Goal: Task Accomplishment & Management: Use online tool/utility

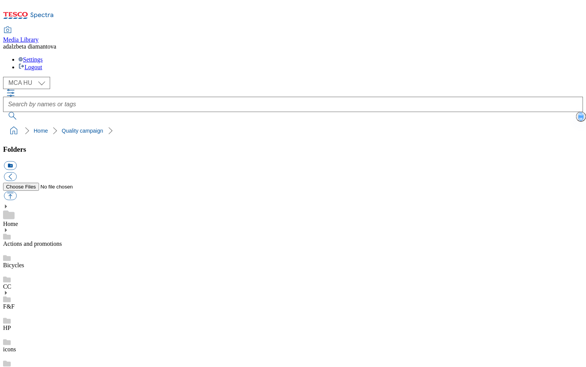
select select "flare-mca-hu"
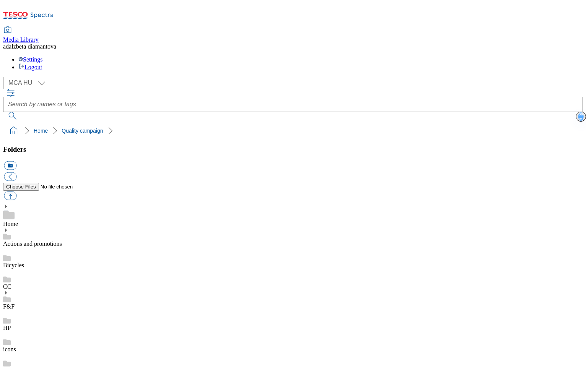
scroll to position [126, 0]
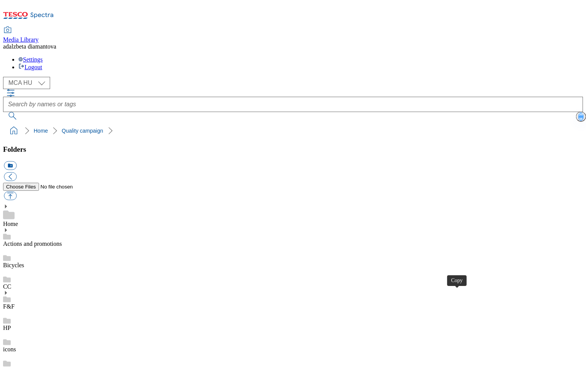
drag, startPoint x: 462, startPoint y: 207, endPoint x: 422, endPoint y: 156, distance: 65.7
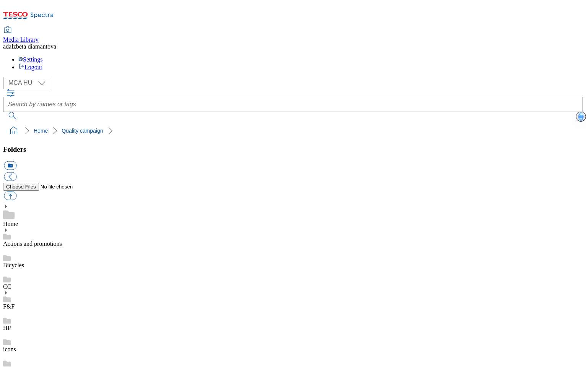
scroll to position [127, 0]
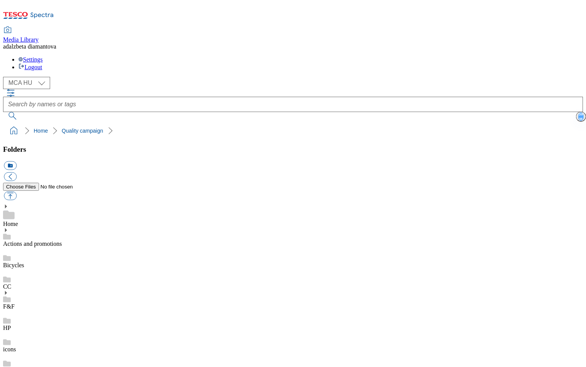
scroll to position [401, 0]
